Goal: Task Accomplishment & Management: Use online tool/utility

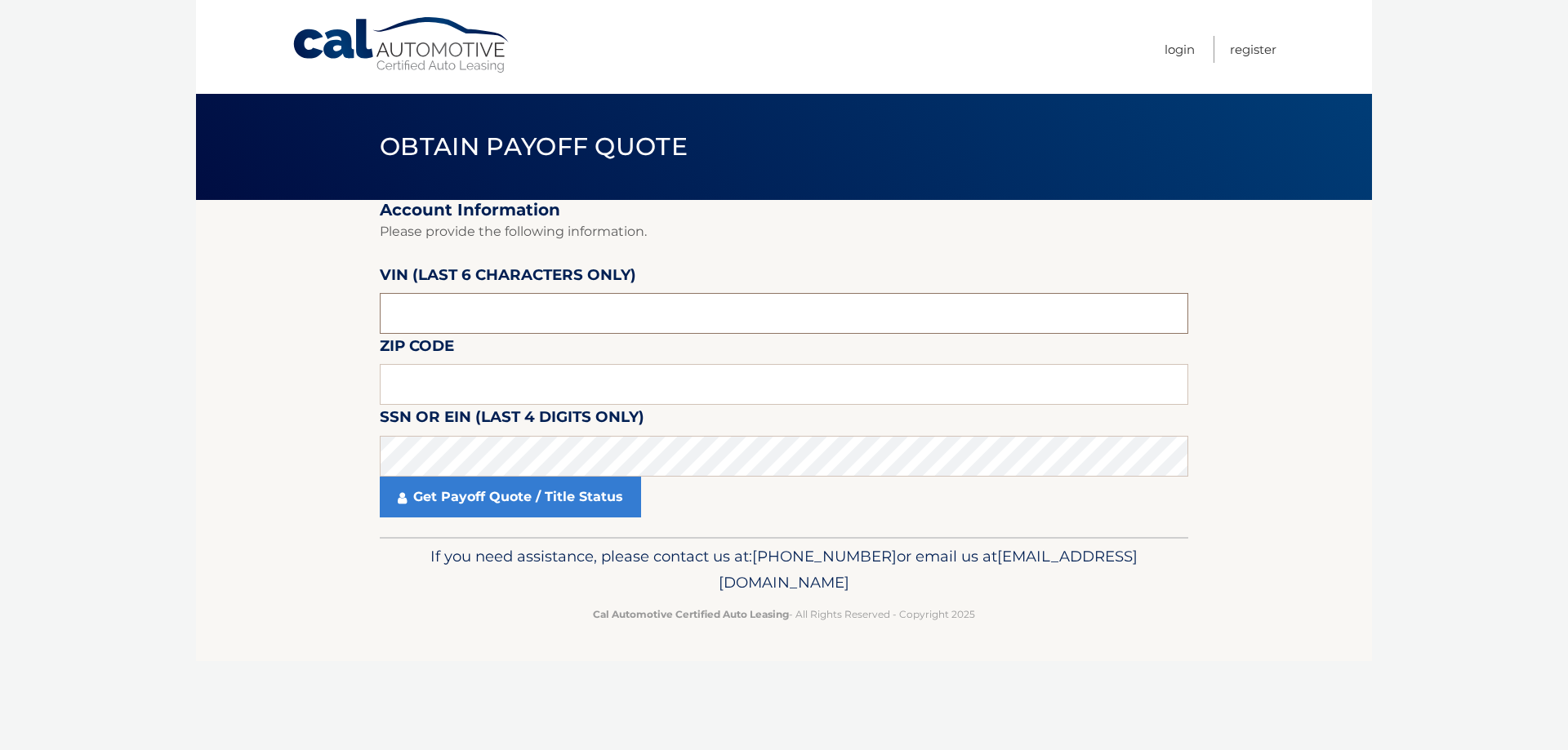
click at [739, 309] on input "text" at bounding box center [784, 313] width 808 height 41
click at [722, 310] on input "text" at bounding box center [784, 313] width 808 height 41
click at [443, 380] on input "text" at bounding box center [784, 384] width 808 height 41
type input "07836"
click at [477, 319] on input "text" at bounding box center [784, 313] width 808 height 41
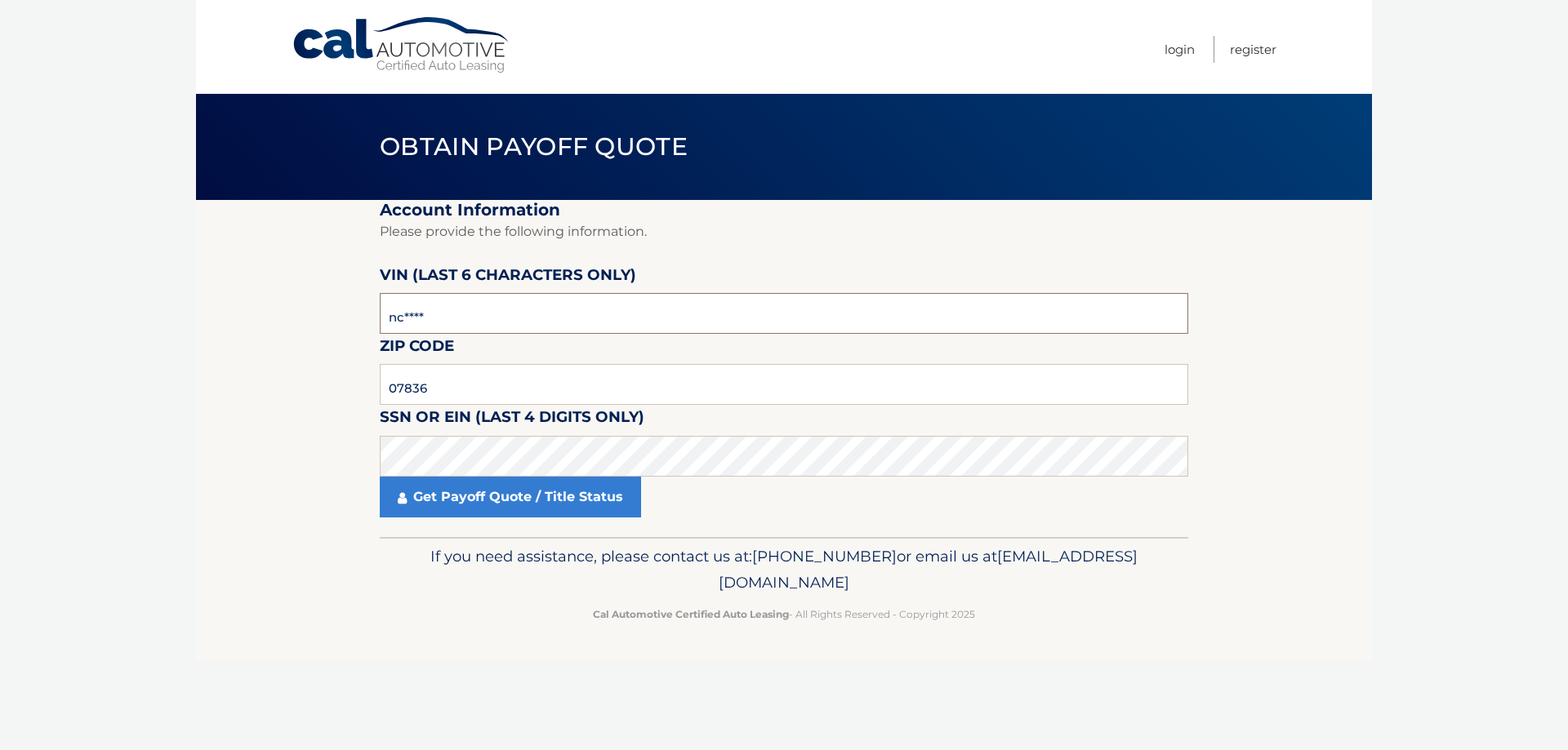
type input "n*****"
type input "160966"
click at [527, 493] on link "Get Payoff Quote / Title Status" at bounding box center [511, 497] width 262 height 41
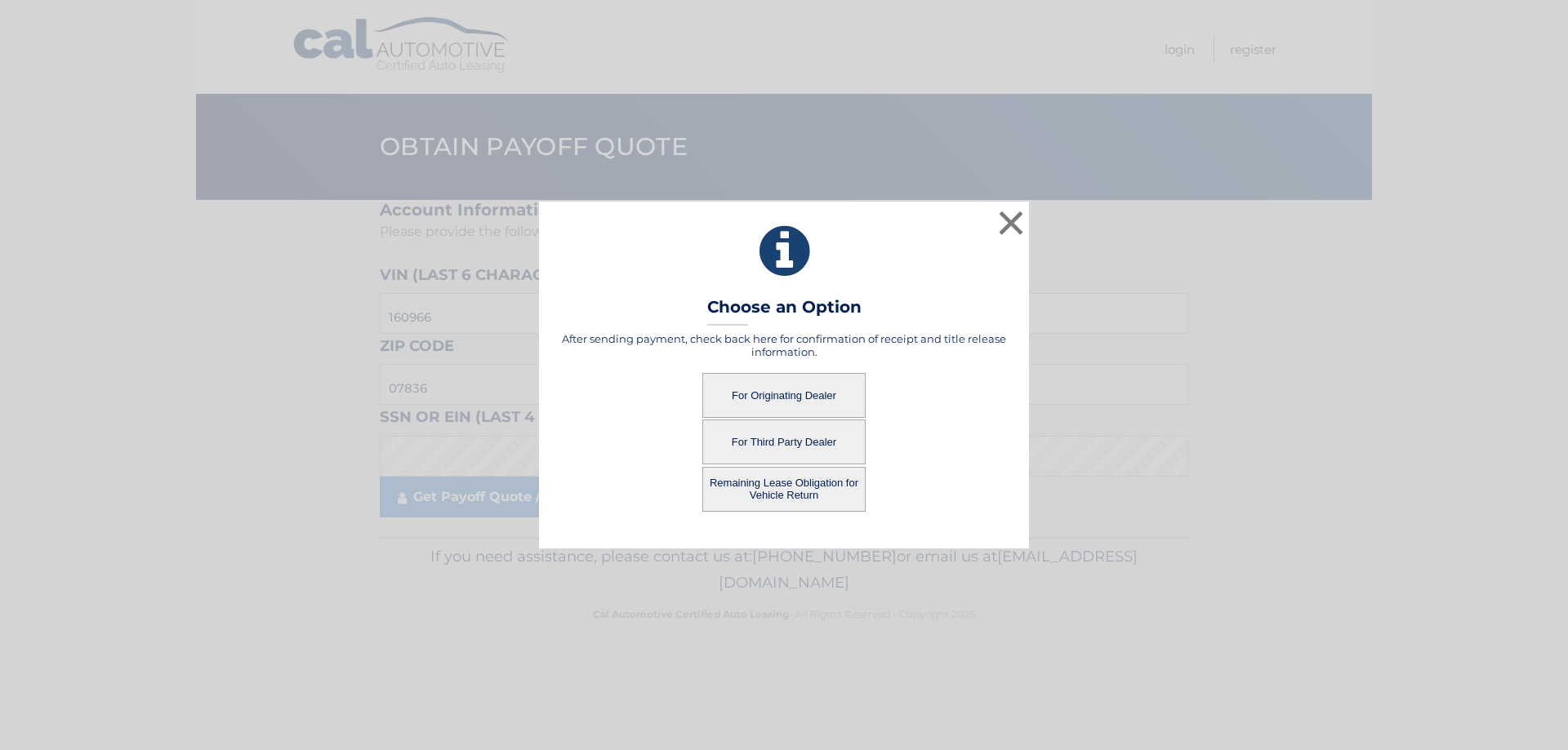
click at [776, 445] on button "For Third Party Dealer" at bounding box center [784, 442] width 164 height 45
click at [802, 439] on button "For Third Party Dealer" at bounding box center [784, 442] width 164 height 45
